Goal: Task Accomplishment & Management: Manage account settings

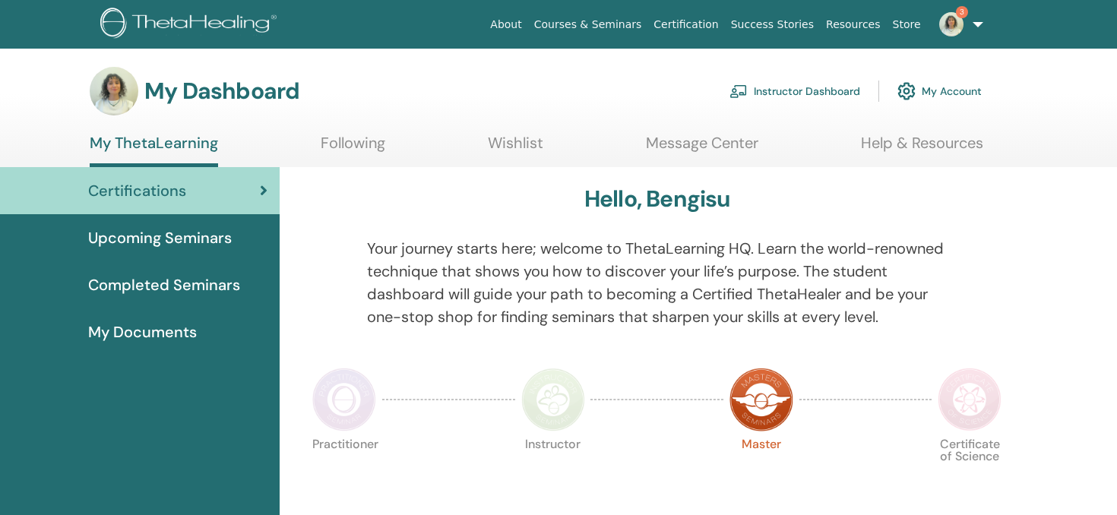
click at [774, 95] on link "Instructor Dashboard" at bounding box center [794, 90] width 131 height 33
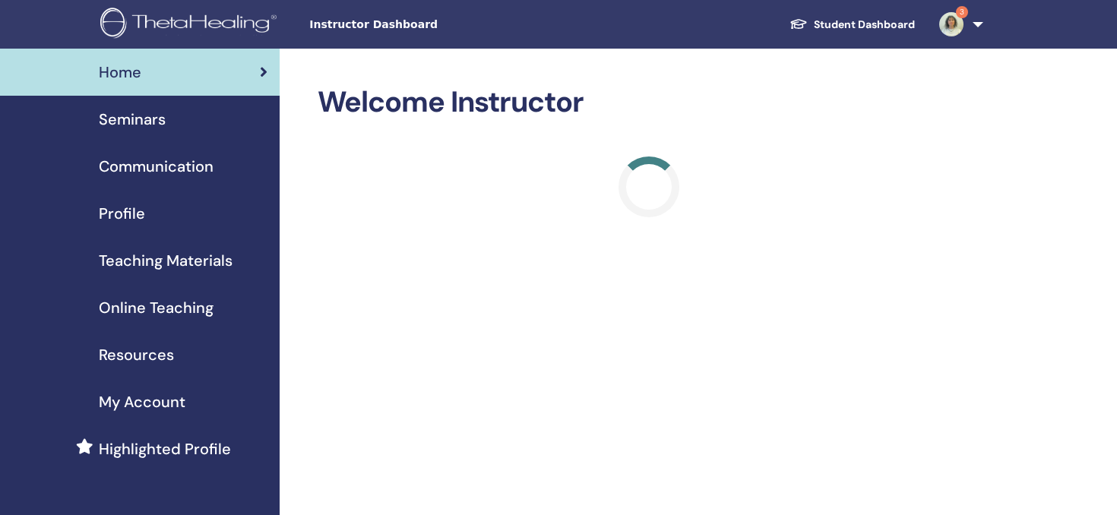
click at [187, 124] on div "Seminars" at bounding box center [139, 119] width 255 height 23
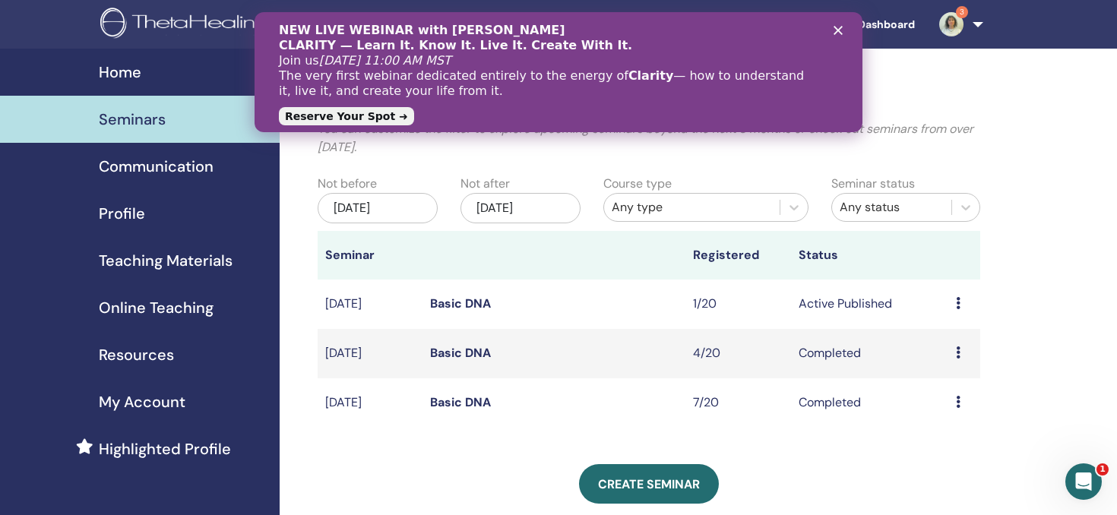
click at [462, 307] on link "Basic DNA" at bounding box center [460, 304] width 61 height 16
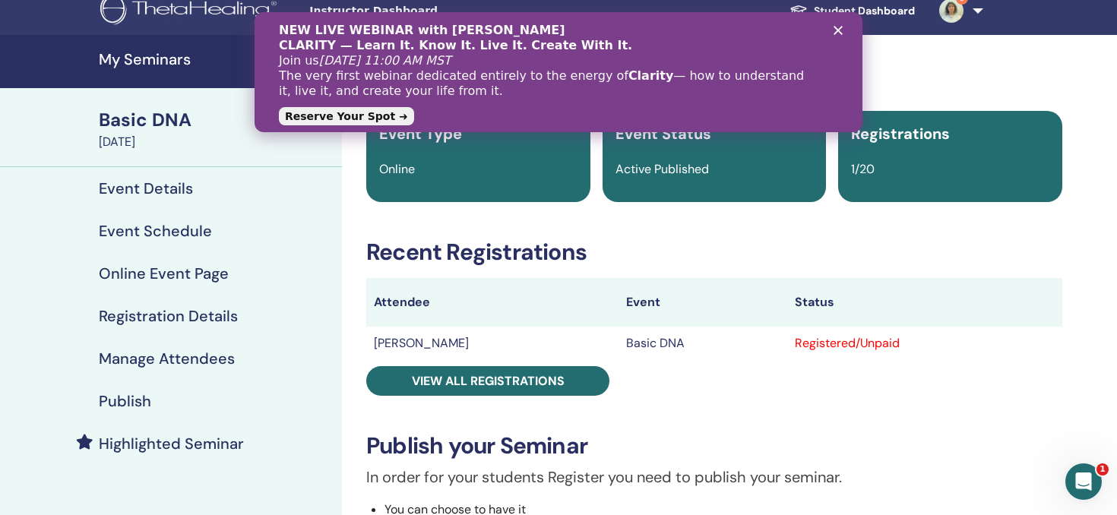
scroll to position [15, 0]
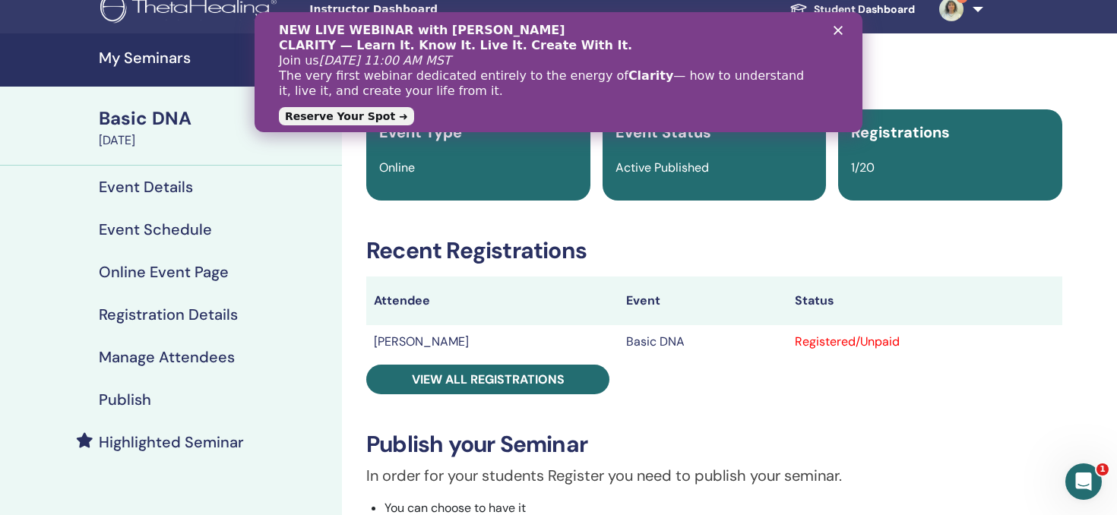
click at [836, 27] on polygon "Kapat" at bounding box center [837, 30] width 9 height 9
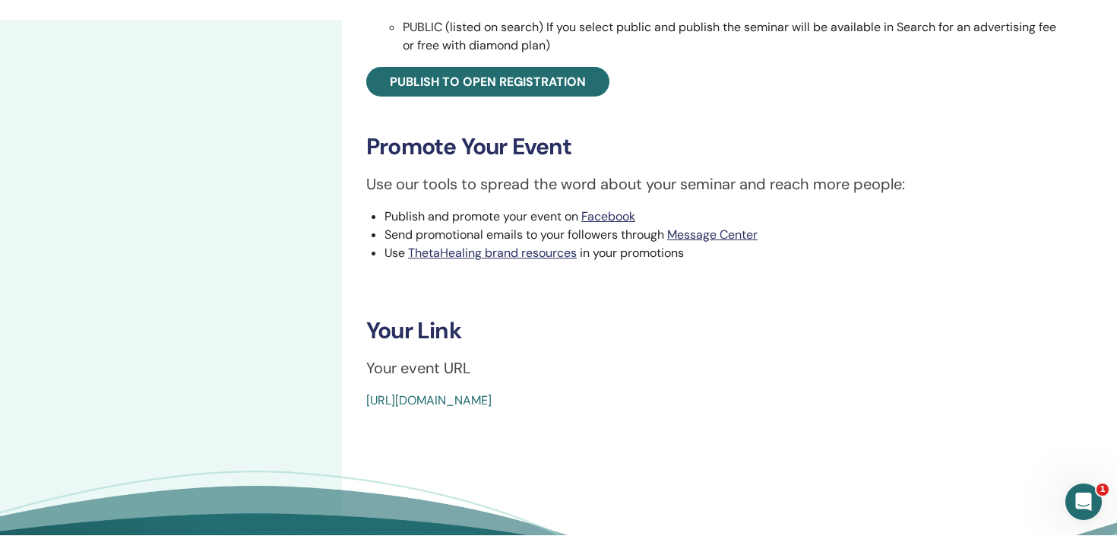
scroll to position [558, 0]
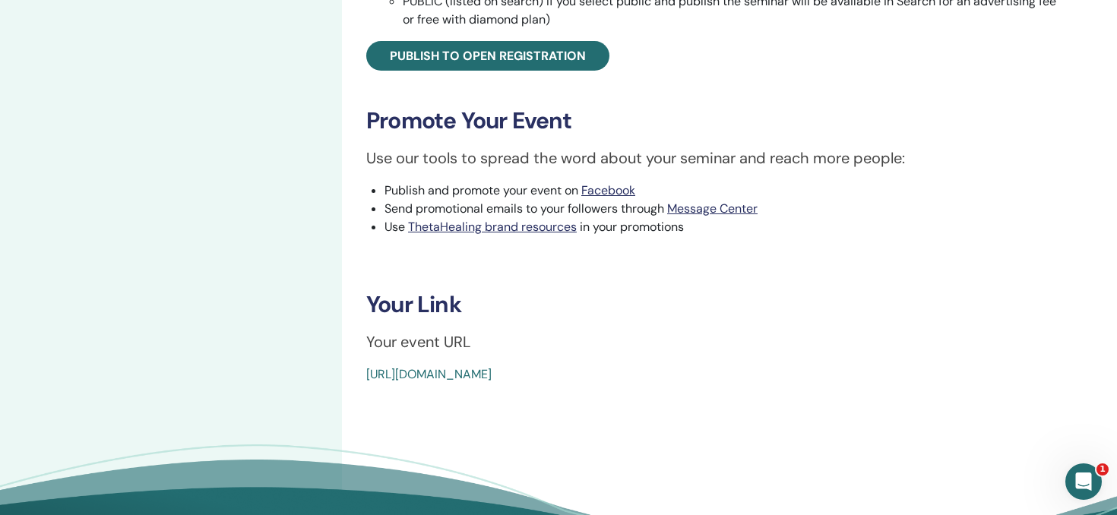
drag, startPoint x: 729, startPoint y: 370, endPoint x: 365, endPoint y: 371, distance: 363.9
copy link "https://www.thetahealing.com/seminar-378607-details.html"
